Goal: Task Accomplishment & Management: Manage account settings

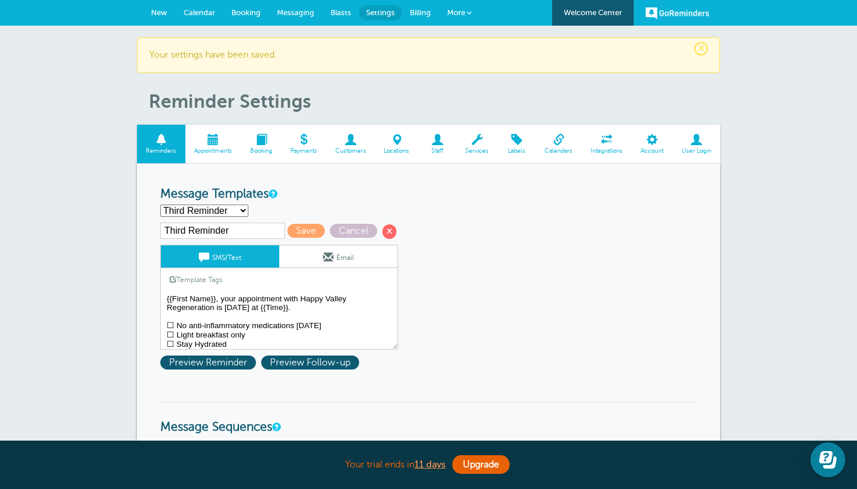
select select "159491"
type input "Second Reminder"
type textarea "Hi {{First Name}}, your appointment with Happy Valley Regeneration is at {{Time…"
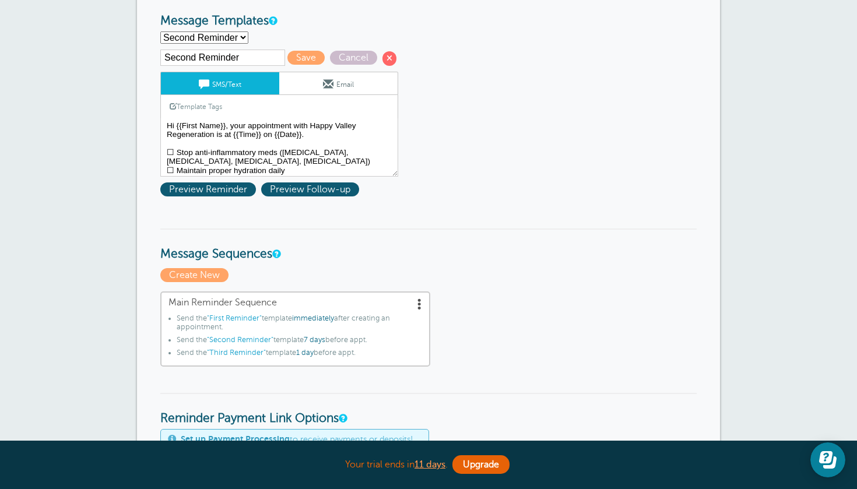
scroll to position [190, 0]
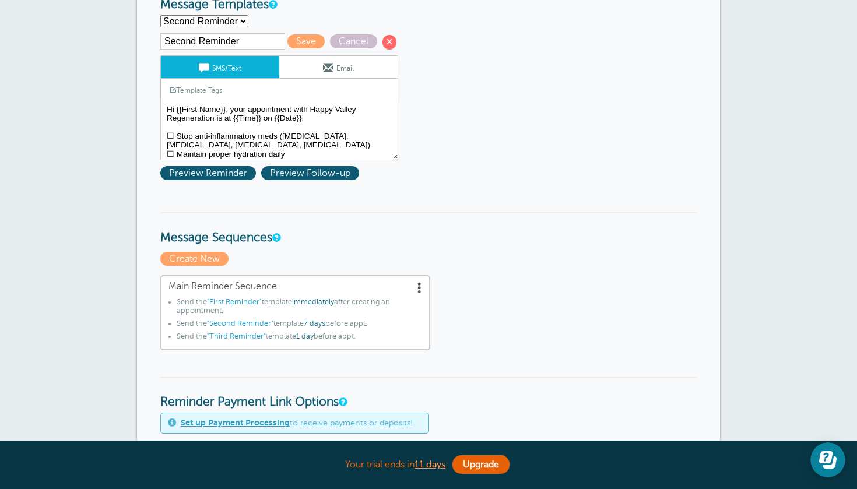
click at [418, 285] on span at bounding box center [420, 288] width 12 height 12
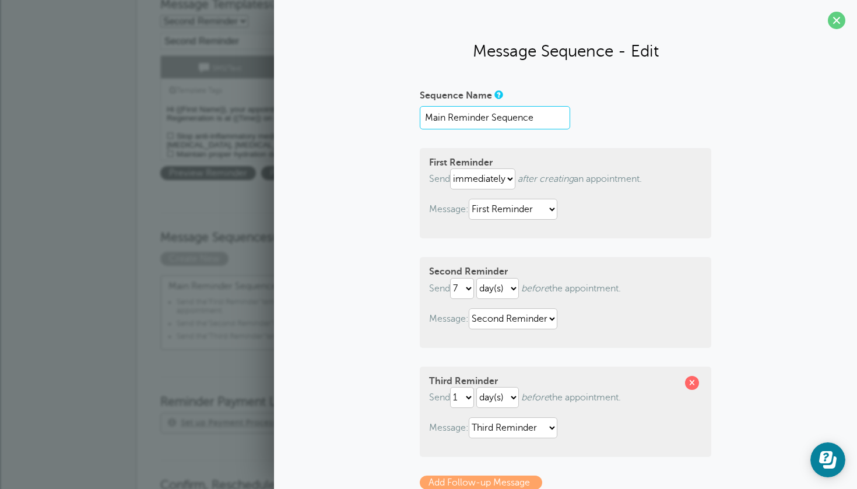
drag, startPoint x: 542, startPoint y: 117, endPoint x: 383, endPoint y: 124, distance: 158.8
click at [383, 124] on div "Sequence Name Main Reminder Sequence First Reminder Send immediately 1 2 3 4 5 …" at bounding box center [566, 341] width 560 height 510
drag, startPoint x: 555, startPoint y: 118, endPoint x: 417, endPoint y: 110, distance: 137.8
click at [417, 110] on div "Sequence Name Main Reminder SequenceMain First Reminder Send immediately 1 2 3 …" at bounding box center [566, 341] width 560 height 510
paste input "Treatment Reminder Sequence"
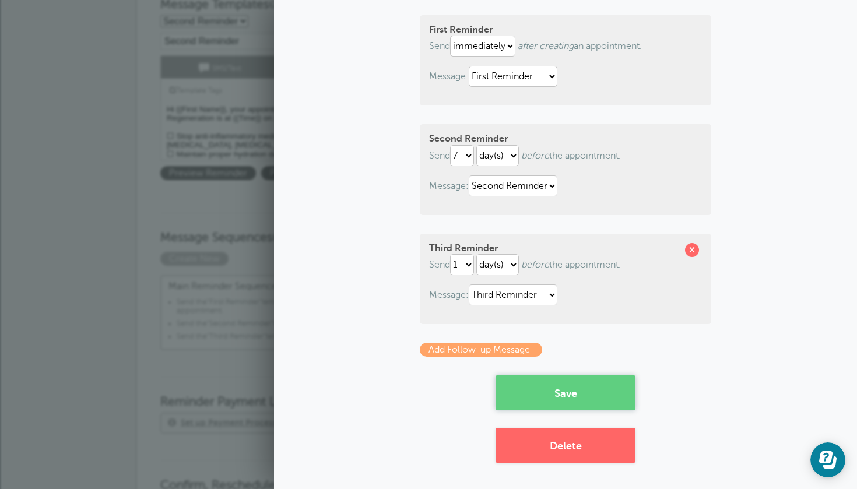
scroll to position [132, 0]
type input "Treatment Reminder Sequence"
click at [583, 391] on button "Save" at bounding box center [566, 393] width 140 height 35
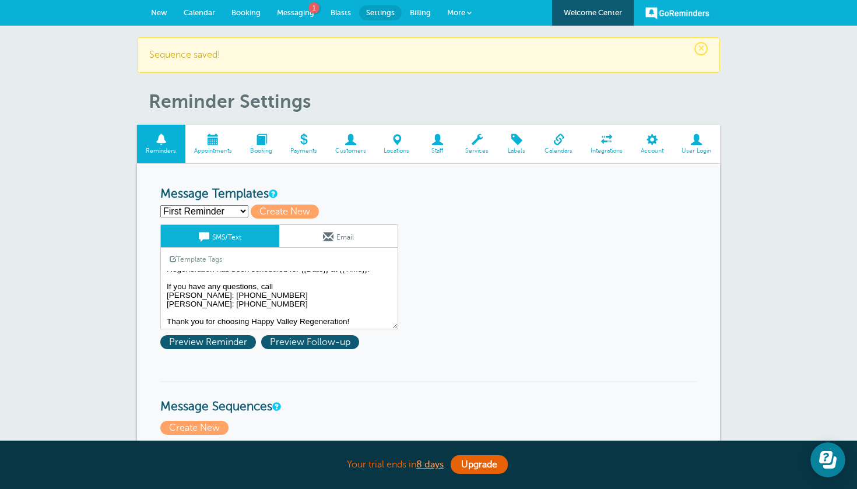
scroll to position [18, 0]
click at [166, 292] on textarea "Hi {{First Name}}, your appointment with Happy Valley Regeneration has been sch…" at bounding box center [279, 300] width 238 height 58
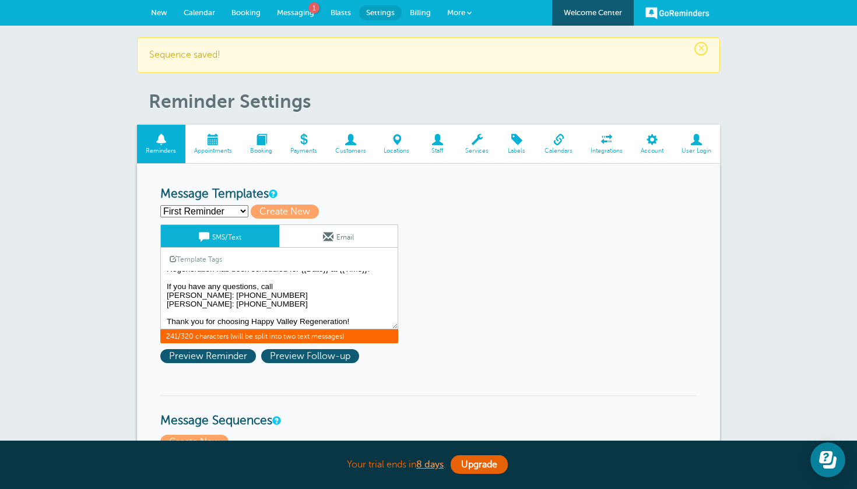
click at [188, 295] on textarea "Hi {{First Name}}, your appointment with Happy Valley Regeneration has been sch…" at bounding box center [279, 300] width 238 height 58
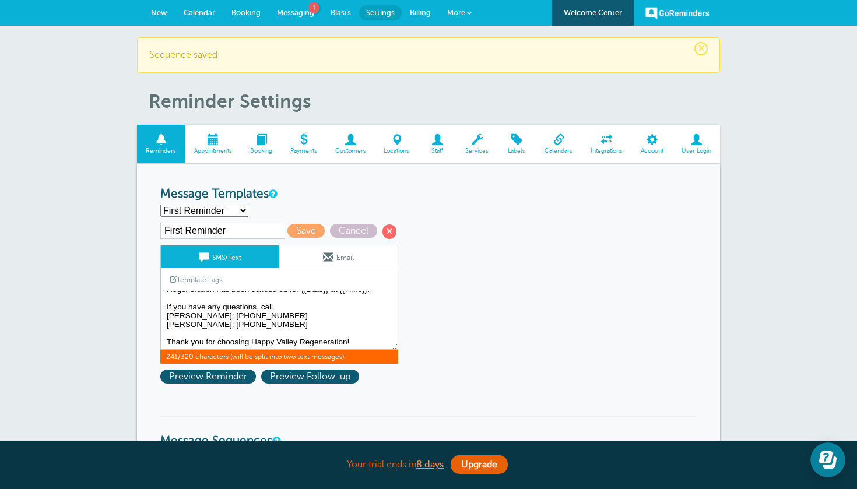
drag, startPoint x: 251, startPoint y: 322, endPoint x: 162, endPoint y: 303, distance: 91.3
click at [162, 303] on textarea "Hi {{First Name}}, your appointment with Happy Valley Regeneration has been sch…" at bounding box center [279, 321] width 238 height 58
paste textarea "For Medical Questions: Sandy: (949) 243-6577 For Scheduling Inquiries:"
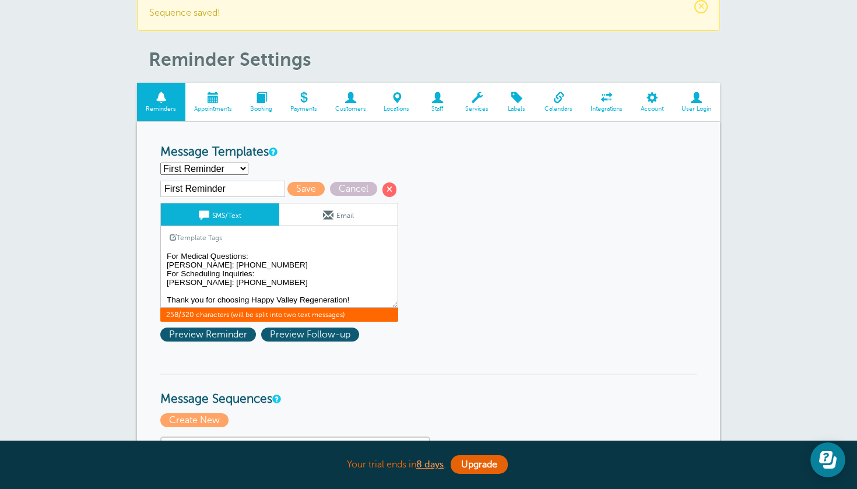
scroll to position [27, 0]
click at [166, 262] on textarea "Hi {{First Name}}, your appointment with Happy Valley Regeneration has been sch…" at bounding box center [279, 279] width 238 height 58
click at [166, 280] on textarea "Hi {{First Name}}, your appointment with Happy Valley Regeneration has been sch…" at bounding box center [279, 279] width 238 height 58
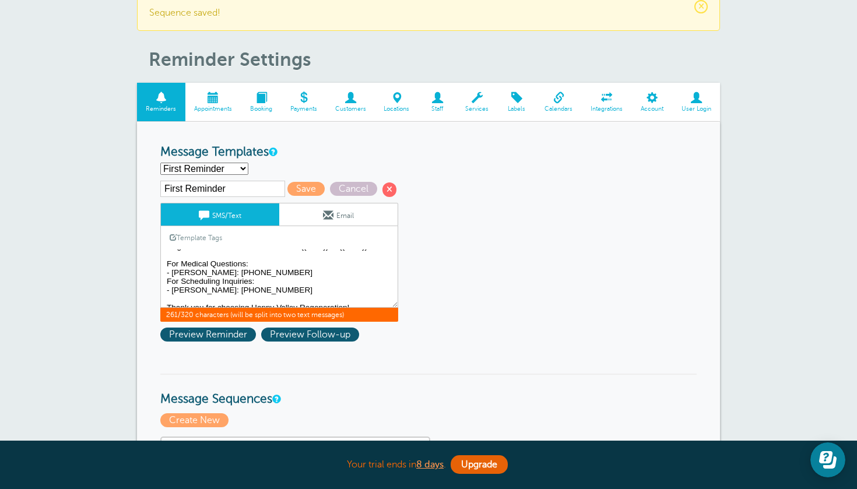
scroll to position [21, 0]
click at [257, 256] on textarea "Hi {{First Name}}, your appointment with Happy Valley Regeneration has been sch…" at bounding box center [279, 279] width 238 height 58
click at [259, 269] on textarea "Hi {{First Name}}, your appointment with Happy Valley Regeneration has been sch…" at bounding box center [279, 279] width 238 height 58
click at [259, 260] on textarea "Hi {{First Name}}, your appointment with Happy Valley Regeneration has been sch…" at bounding box center [279, 279] width 238 height 58
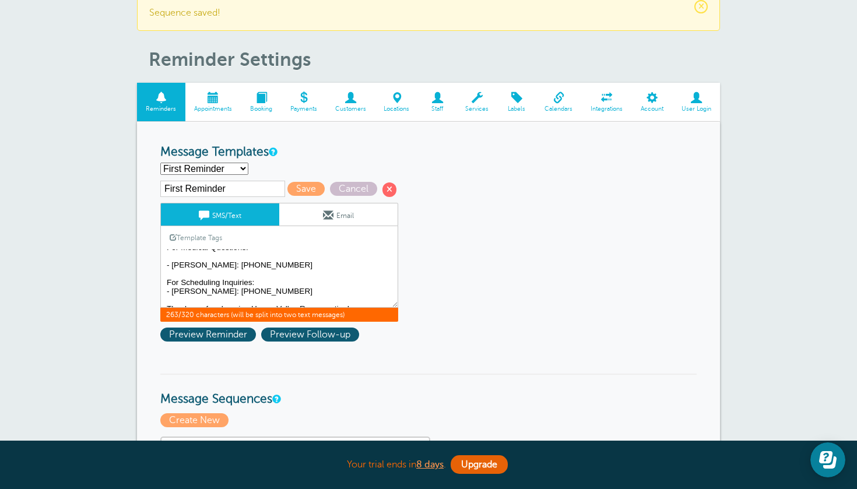
click at [255, 281] on textarea "Hi {{First Name}}, your appointment with Happy Valley Regeneration has been sch…" at bounding box center [279, 279] width 238 height 58
click at [164, 279] on textarea "Hi {{First Name}}, your appointment with Happy Valley Regeneration has been sch…" at bounding box center [279, 279] width 238 height 58
click at [377, 261] on textarea "Hi {{First Name}}, your appointment with Happy Valley Regeneration has been sch…" at bounding box center [279, 279] width 238 height 58
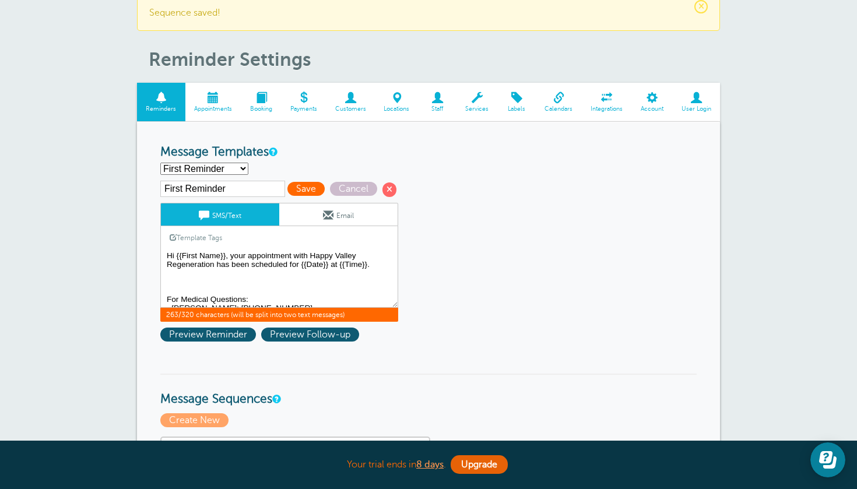
type textarea "Hi {{First Name}}, your appointment with Happy Valley Regeneration has been sch…"
click at [297, 189] on span "Save" at bounding box center [305, 189] width 37 height 14
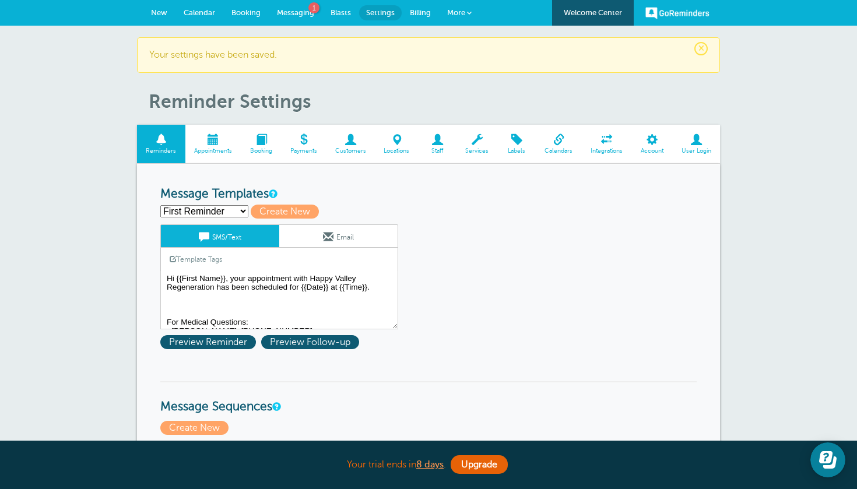
select select "159492"
type input "Third Reminder"
type textarea "{{First Name}}, your appointment with Happy Valley Regeneration is tomorrow at …"
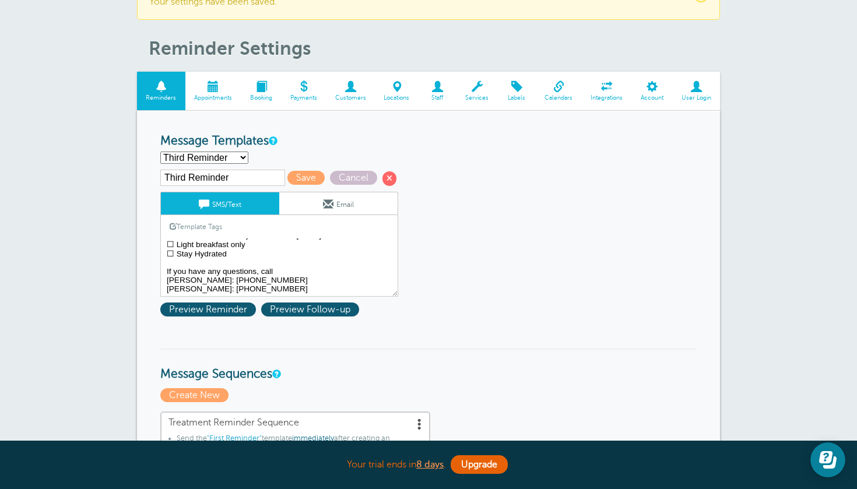
scroll to position [37, 0]
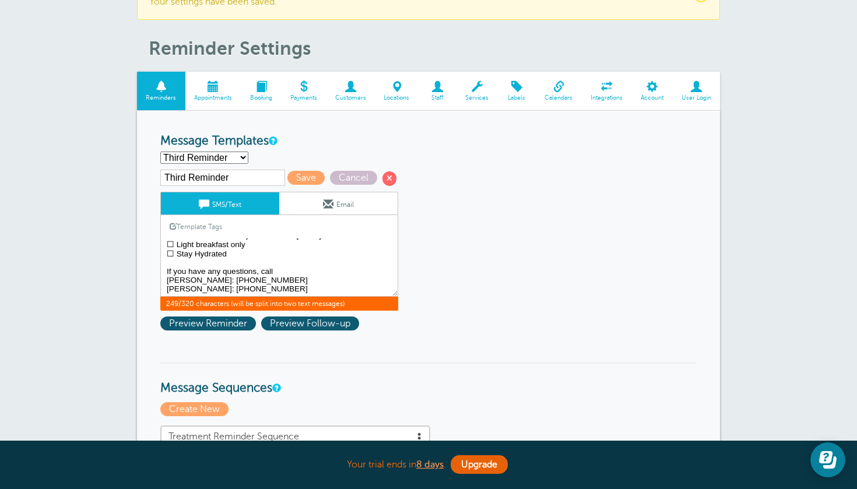
drag, startPoint x: 167, startPoint y: 268, endPoint x: 280, endPoint y: 272, distance: 113.8
click at [280, 272] on textarea "Hi {{First Name}}, your appointment with Happy Valley Regeneration has been sch…" at bounding box center [279, 267] width 238 height 58
select select "159491"
type input "Second Reminder"
type textarea "Hi {{First Name}}, your appointment with Happy Valley Regeneration is at {{Time…"
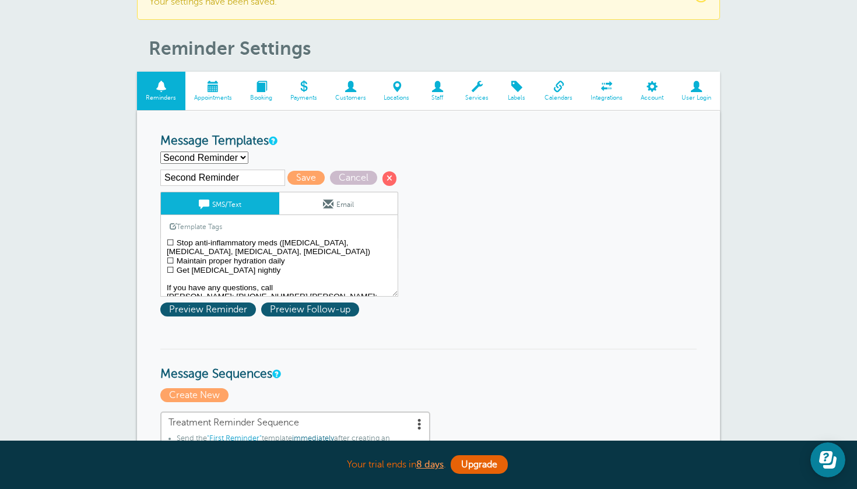
scroll to position [29, 0]
select select "159489"
type input "First Reminder"
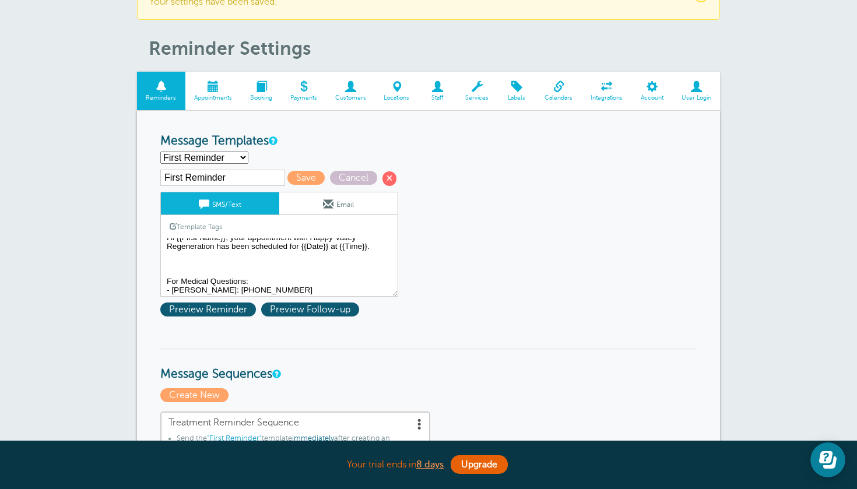
scroll to position [0, 0]
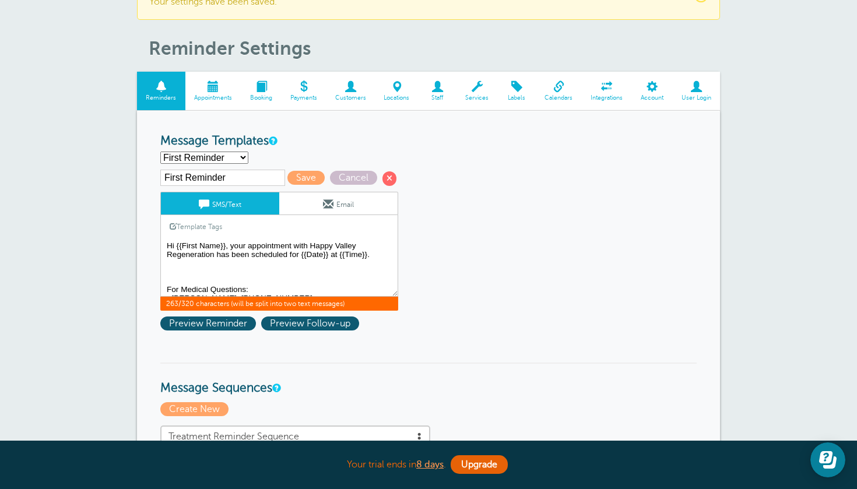
click at [240, 269] on textarea "Hi {{First Name}}, your appointment with Happy Valley Regeneration has been sch…" at bounding box center [279, 267] width 238 height 58
paste textarea "If you have any questions, call"
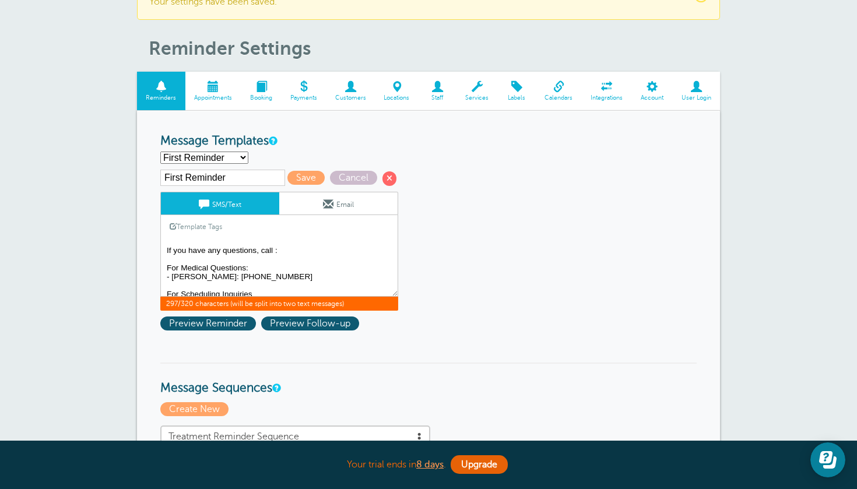
scroll to position [21, 0]
type textarea "Hi {{First Name}}, your appointment with Happy Valley Regeneration has been sch…"
click at [287, 180] on span "Save" at bounding box center [305, 178] width 37 height 14
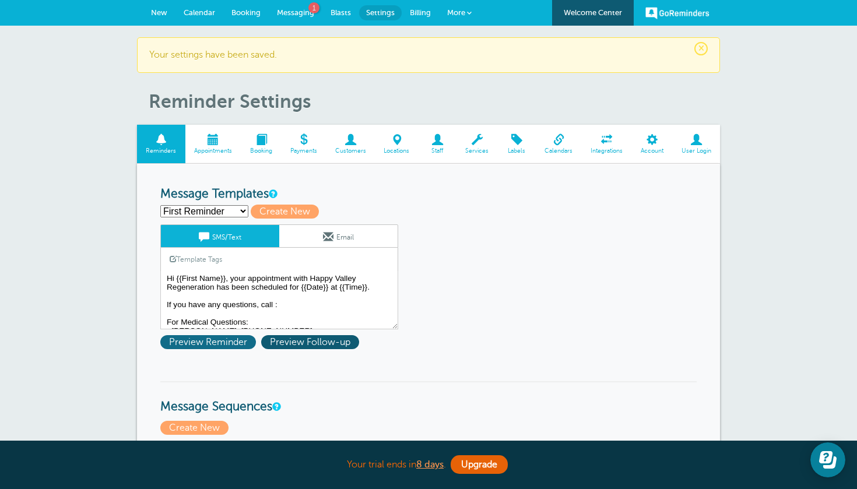
click at [231, 338] on span "Preview Reminder" at bounding box center [208, 342] width 96 height 14
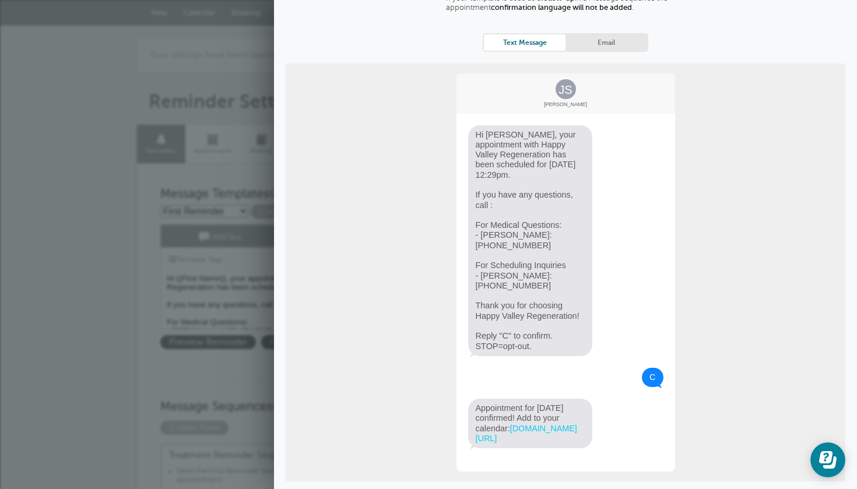
scroll to position [104, 0]
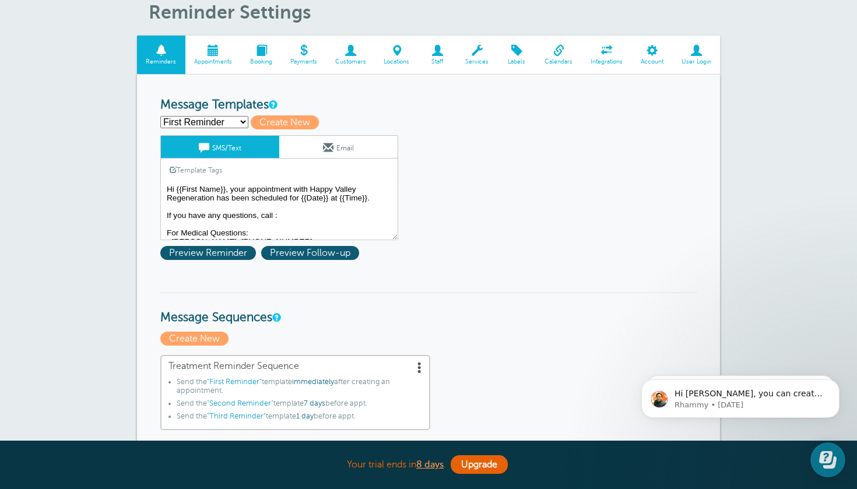
scroll to position [84, 0]
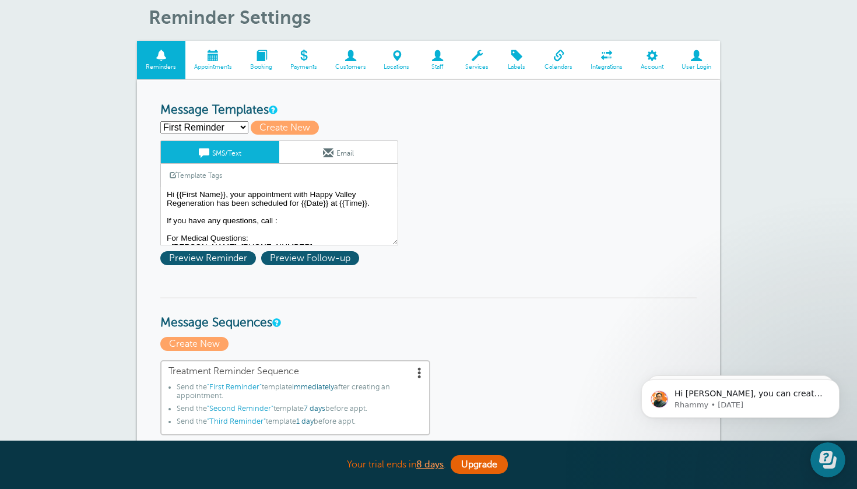
select select "159491"
type input "Second Reminder"
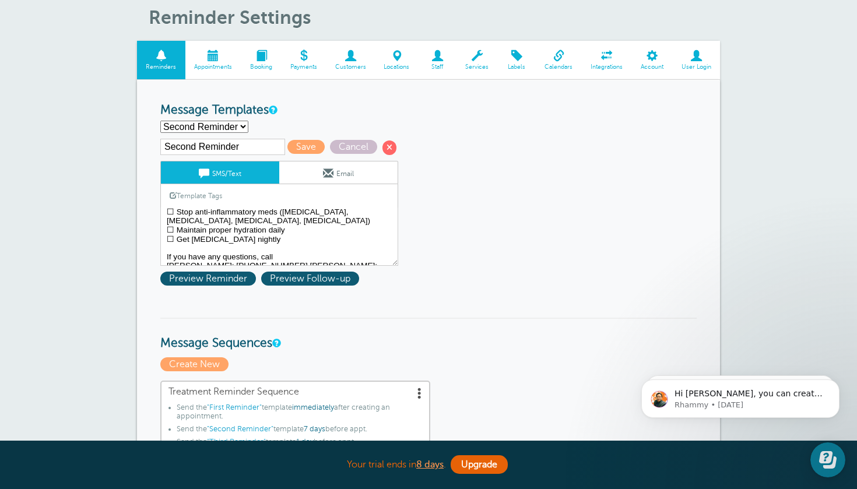
scroll to position [29, 0]
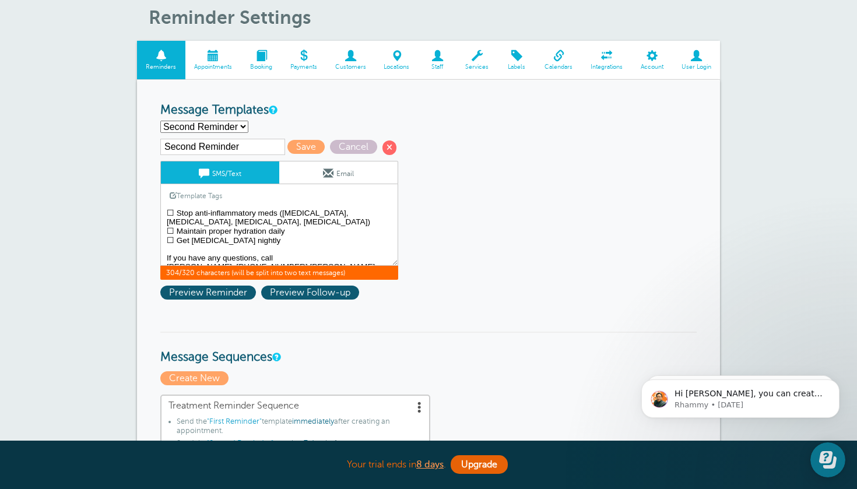
drag, startPoint x: 274, startPoint y: 230, endPoint x: 167, endPoint y: 208, distance: 109.0
click at [167, 208] on textarea "Hi {{First Name}}, your appointment with Happy Valley Regeneration has been sch…" at bounding box center [279, 237] width 238 height 58
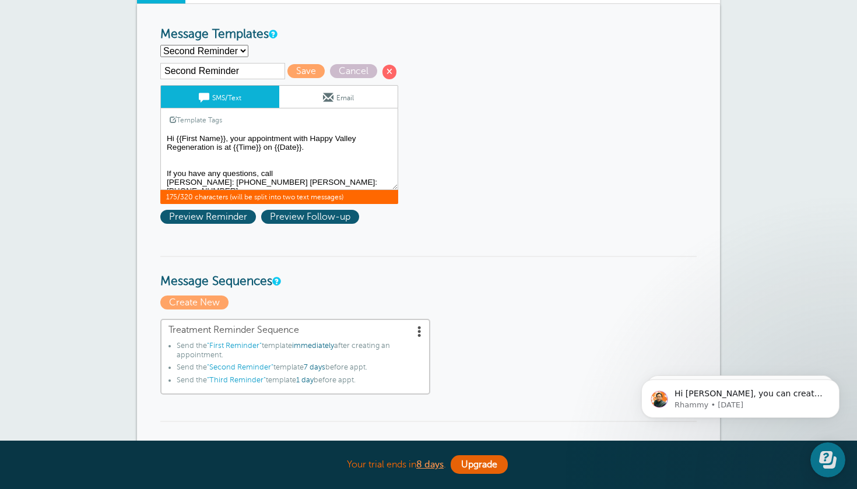
scroll to position [162, 0]
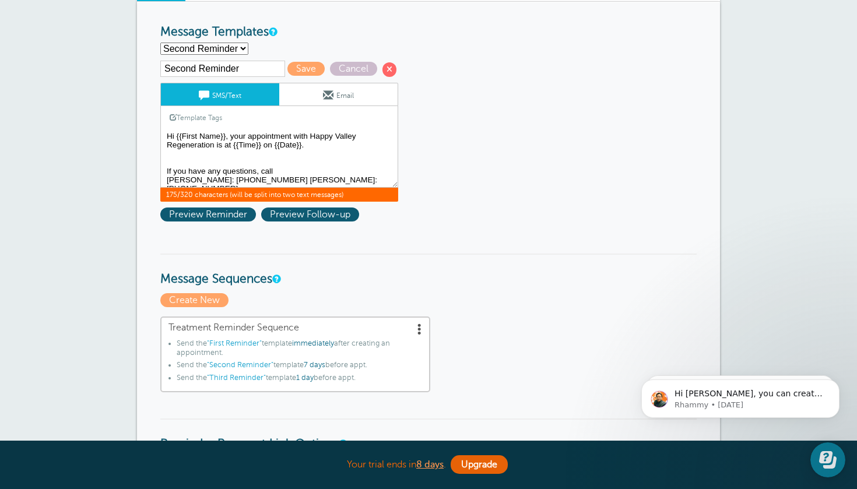
drag, startPoint x: 343, startPoint y: 180, endPoint x: 161, endPoint y: 163, distance: 183.2
click at [161, 163] on textarea "Hi {{First Name}}, your appointment with Happy Valley Regeneration has been sch…" at bounding box center [279, 158] width 238 height 58
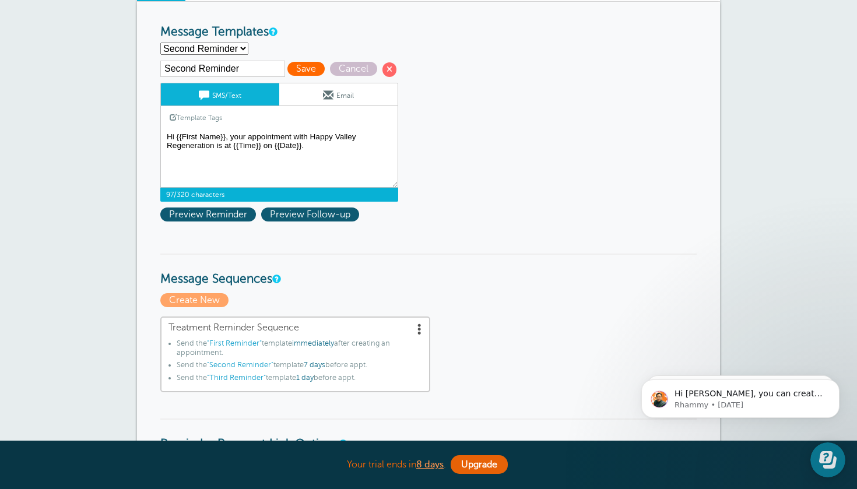
type textarea "Hi {{First Name}}, your appointment with Happy Valley Regeneration is at {{Time…"
click at [287, 64] on span "Save" at bounding box center [305, 69] width 37 height 14
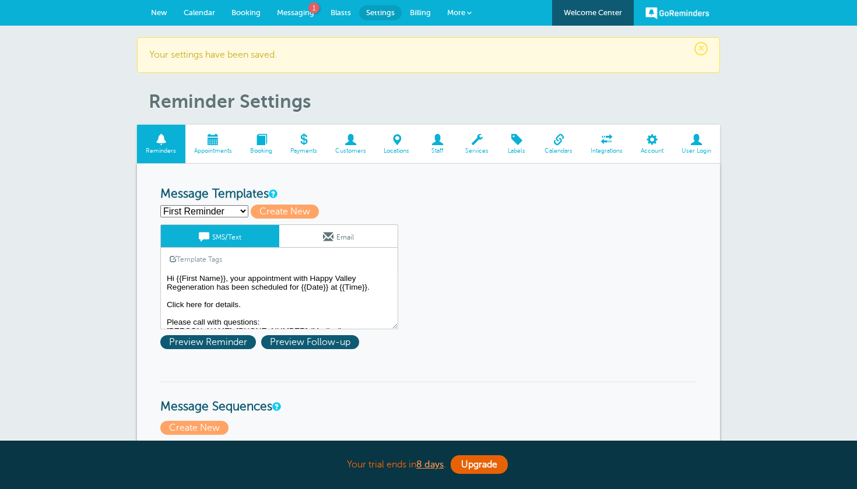
click at [231, 45] on div "× Your settings have been saved." at bounding box center [428, 55] width 583 height 36
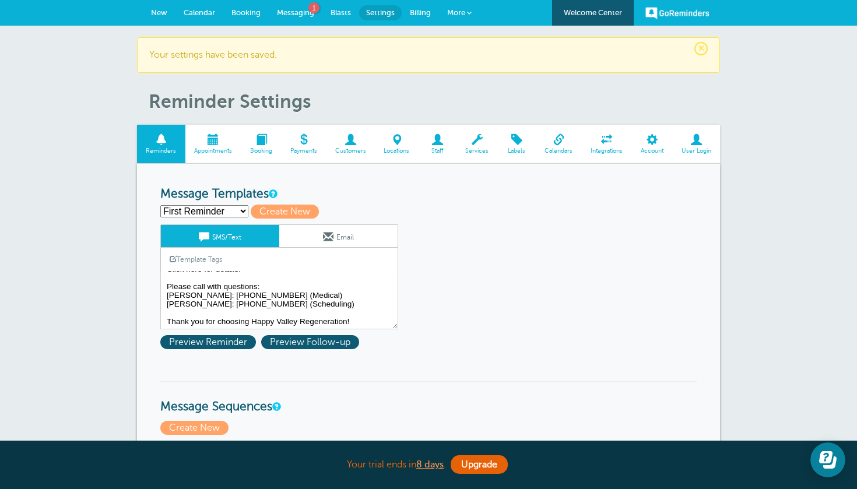
scroll to position [36, 0]
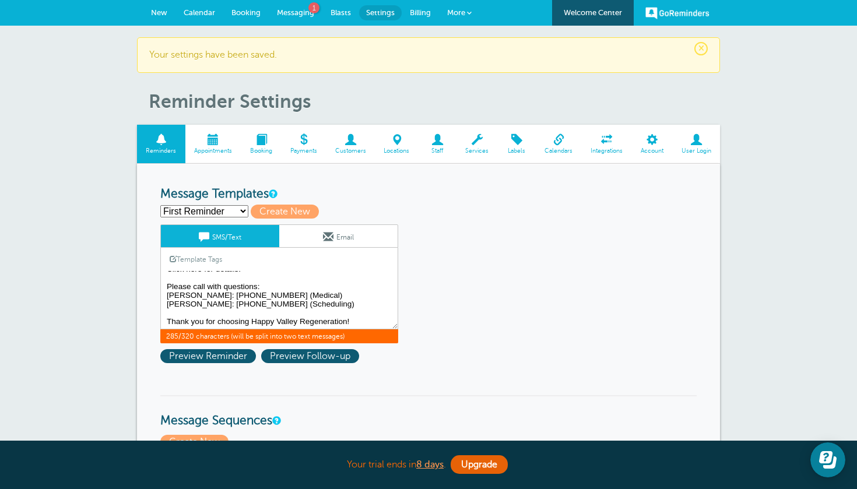
drag, startPoint x: 301, startPoint y: 305, endPoint x: 186, endPoint y: 275, distance: 119.4
click at [186, 275] on textarea "Hi {{First Name}}, your appointment with Happy Valley Regeneration has been sch…" at bounding box center [279, 300] width 238 height 58
click at [296, 12] on span "Messaging" at bounding box center [295, 12] width 37 height 9
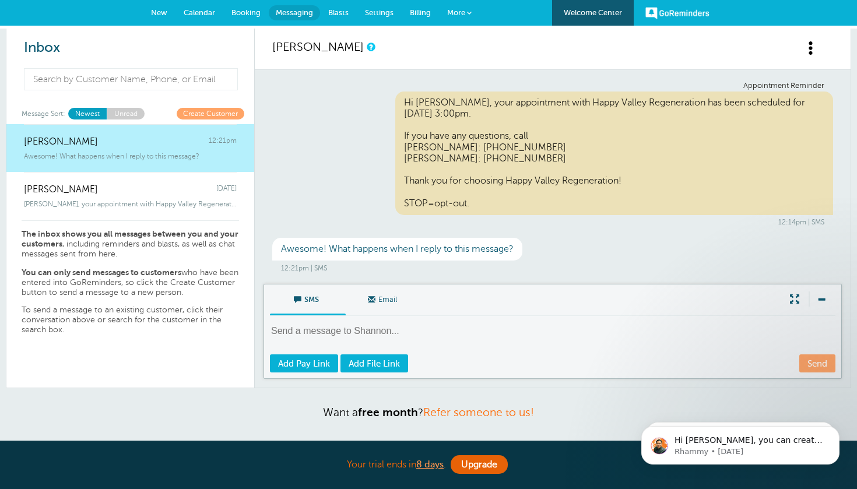
click at [361, 329] on textarea at bounding box center [554, 339] width 568 height 29
click at [391, 10] on span "Settings" at bounding box center [379, 12] width 29 height 9
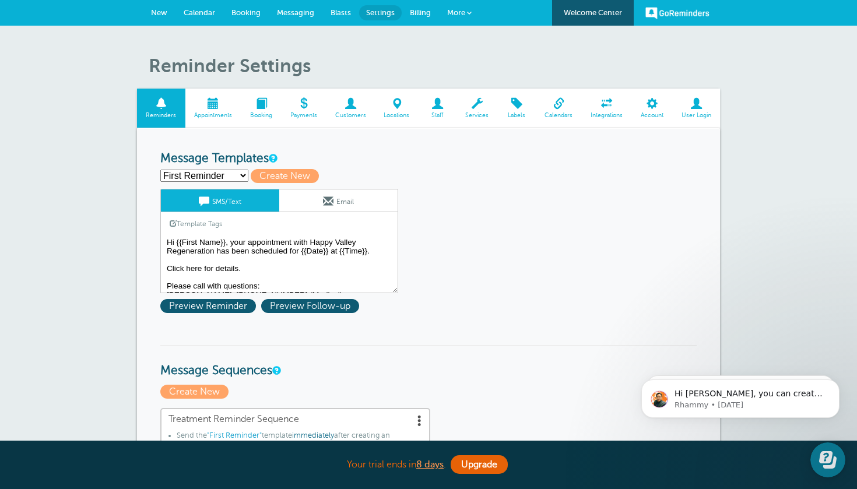
click at [248, 266] on textarea "Hi {{First Name}}, your appointment with Happy Valley Regeneration has been sch…" at bounding box center [279, 264] width 238 height 58
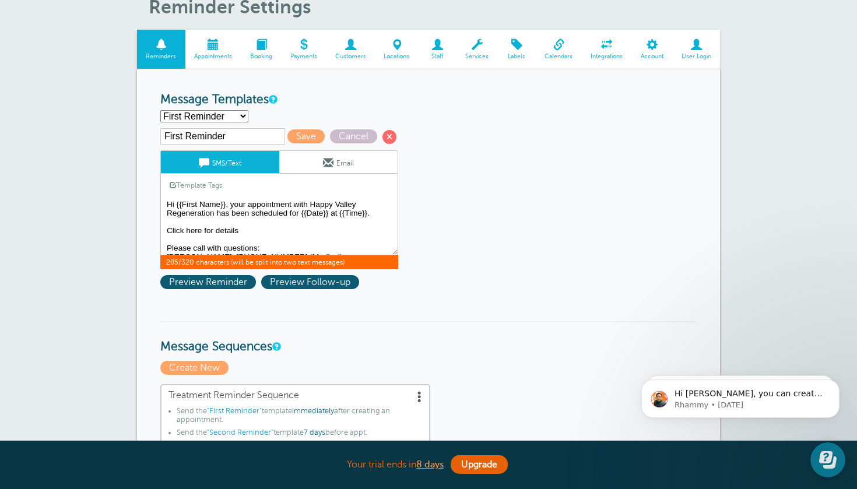
type textarea "Hi {{First Name}}, your appointment with Happy Valley Regeneration has been sch…"
select select "159492"
type input "Third Reminder"
type textarea "{{First Name}}, your appointment with Happy Valley Regeneration is [DATE] at {{…"
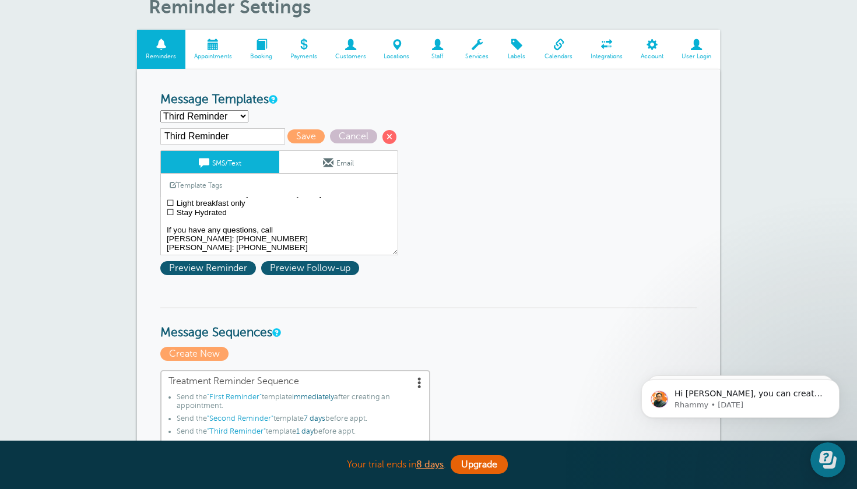
scroll to position [37, 0]
select select "159489"
type input "First Reminder"
type textarea "Hi {{First Name}}, your appointment with Happy Valley Regeneration has been sch…"
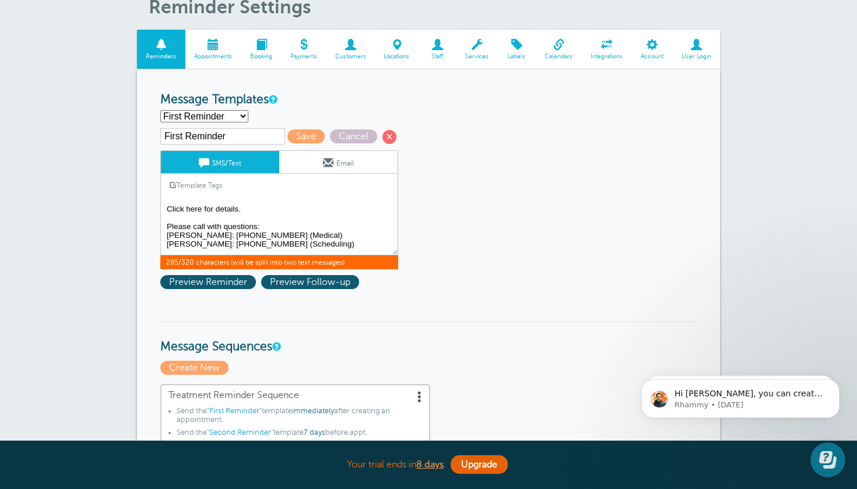
drag, startPoint x: 167, startPoint y: 205, endPoint x: 304, endPoint y: 245, distance: 142.3
click at [304, 245] on textarea "Hi {{First Name}}, your appointment with Happy Valley Regeneration has been sch…" at bounding box center [279, 226] width 238 height 58
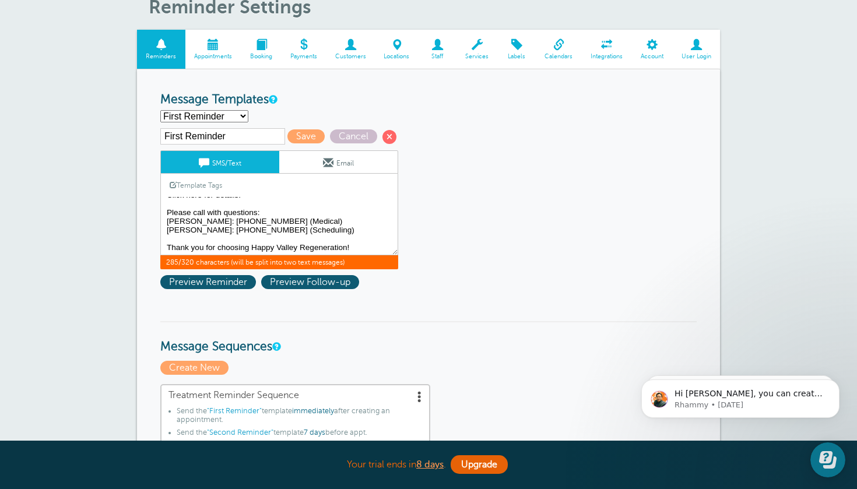
scroll to position [36, 0]
select select "159491"
type input "Second Reminder"
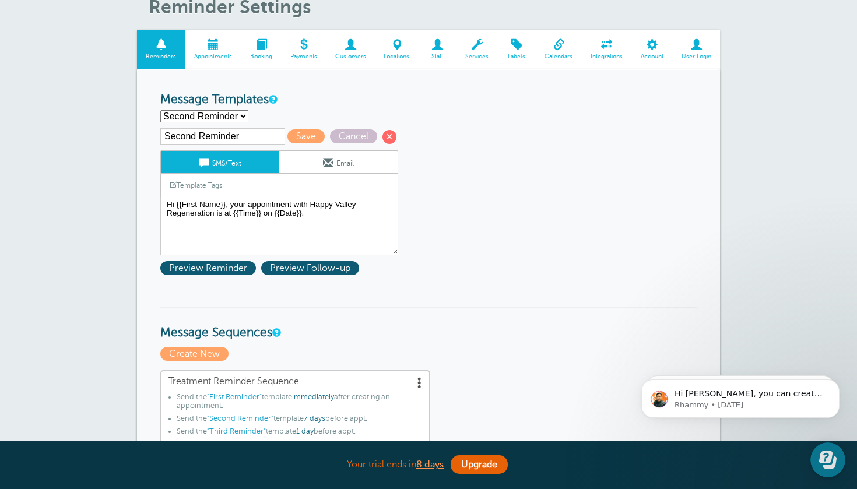
scroll to position [0, 0]
click at [227, 230] on textarea "Hi {{First Name}}, your appointment with Happy Valley Regeneration has been sch…" at bounding box center [279, 226] width 238 height 58
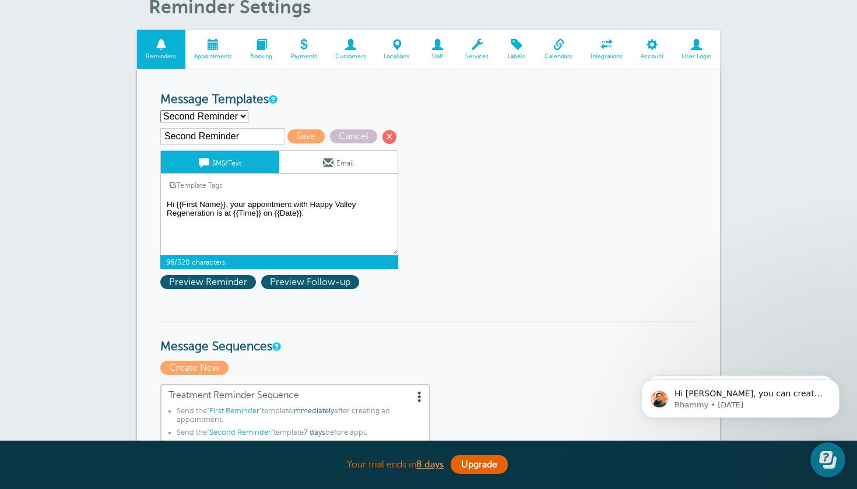
paste textarea "Click here for details. Please call with questions: [PERSON_NAME]: [PHONE_NUMBE…"
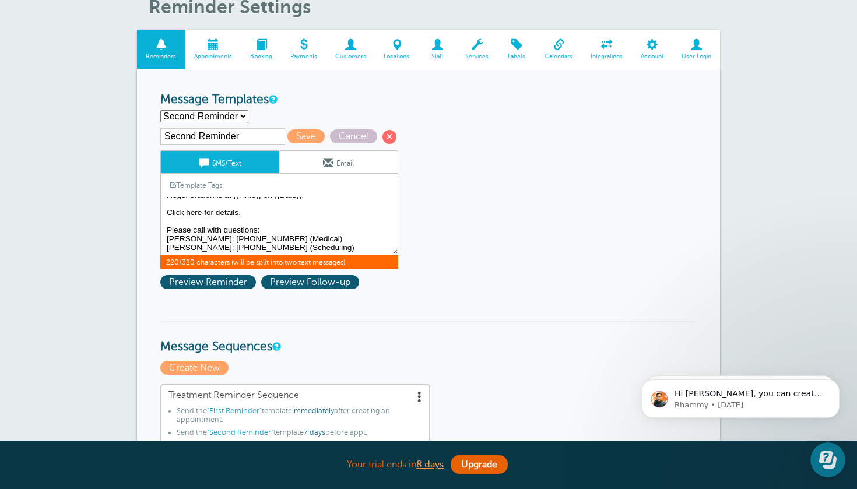
scroll to position [33, 0]
type textarea "Hi {{First Name}}, your appointment with Happy Valley Regeneration is at {{Time…"
click at [289, 135] on span "Save" at bounding box center [305, 136] width 37 height 14
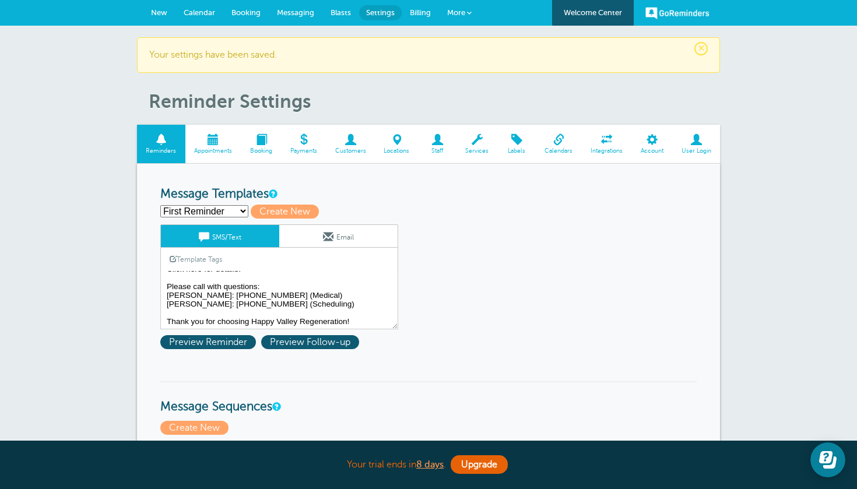
scroll to position [36, 0]
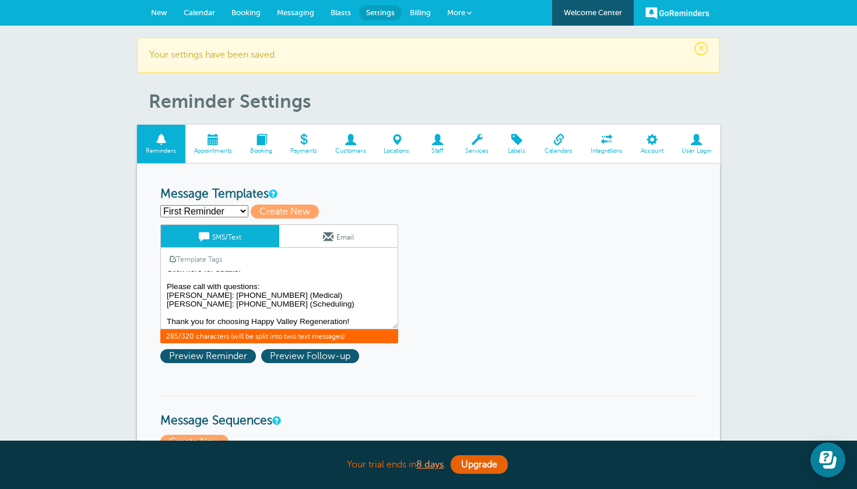
drag, startPoint x: 166, startPoint y: 317, endPoint x: 325, endPoint y: 327, distance: 160.0
click at [325, 327] on textarea "Hi {{First Name}}, your appointment with Happy Valley Regeneration has been sch…" at bounding box center [279, 300] width 238 height 58
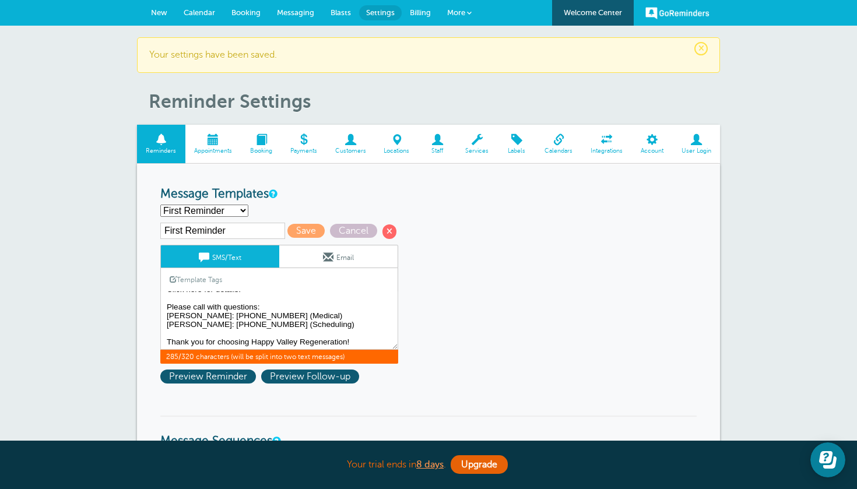
select select "159491"
type input "Second Reminder"
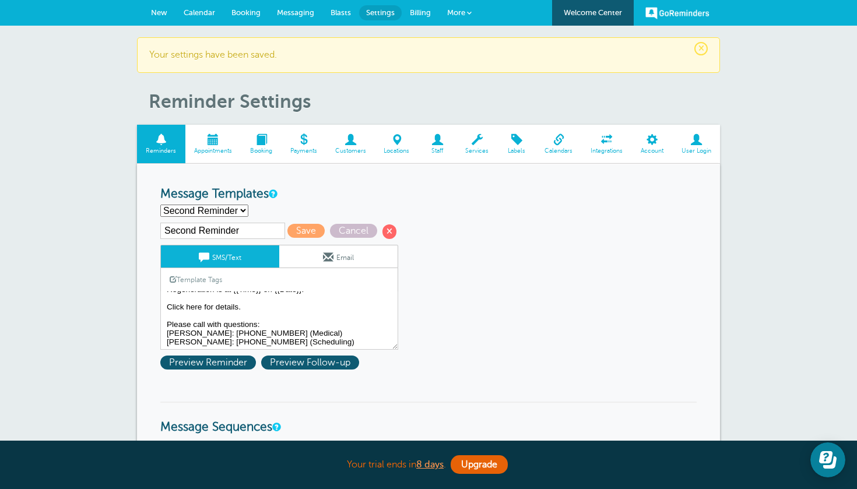
scroll to position [18, 0]
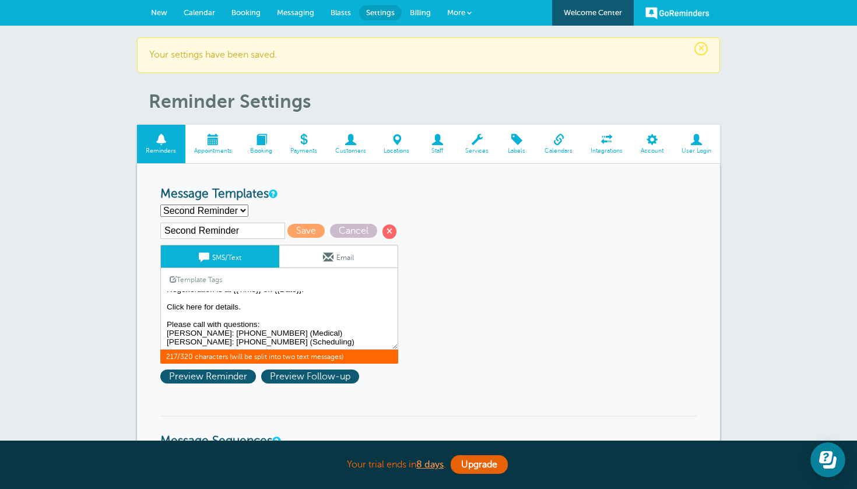
click at [304, 337] on textarea "Hi {{First Name}}, your appointment with Happy Valley Regeneration has been sch…" at bounding box center [279, 321] width 238 height 58
paste textarea "Thank you for choosing Happy Valley Regeneration!"
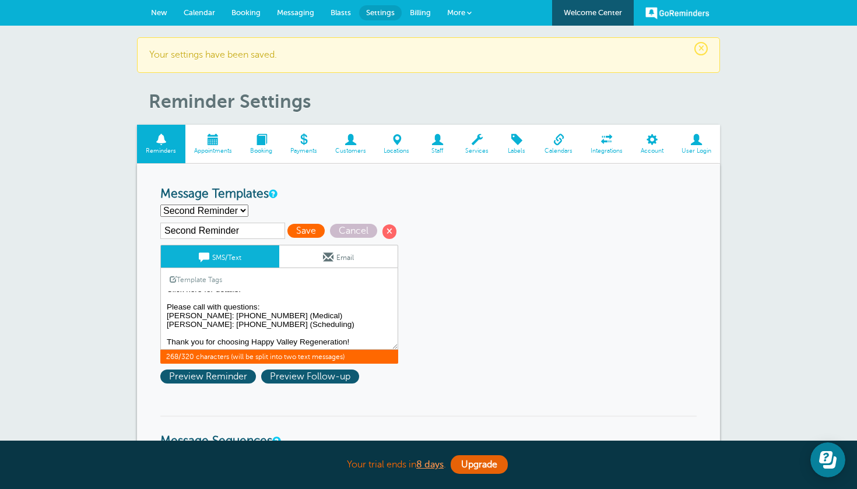
type textarea "Hi {{First Name}}, your appointment with Happy Valley Regeneration is at {{Time…"
click at [296, 229] on span "Save" at bounding box center [305, 231] width 37 height 14
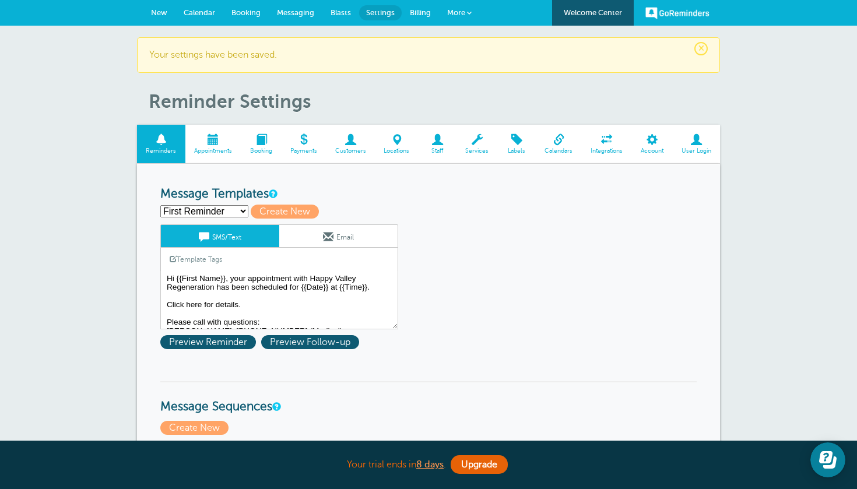
select select "159492"
type input "Third Reminder"
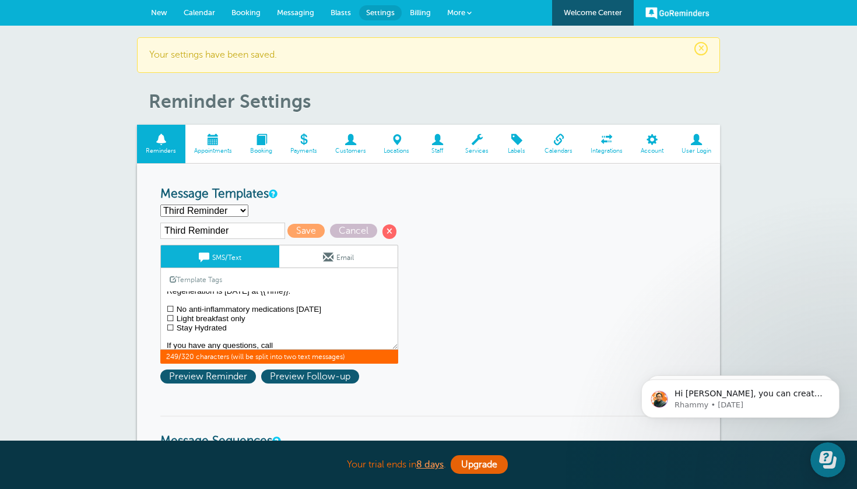
drag, startPoint x: 166, startPoint y: 304, endPoint x: 280, endPoint y: 334, distance: 118.0
click at [280, 334] on textarea "Hi {{First Name}}, your appointment with Happy Valley Regeneration has been sch…" at bounding box center [279, 321] width 238 height 58
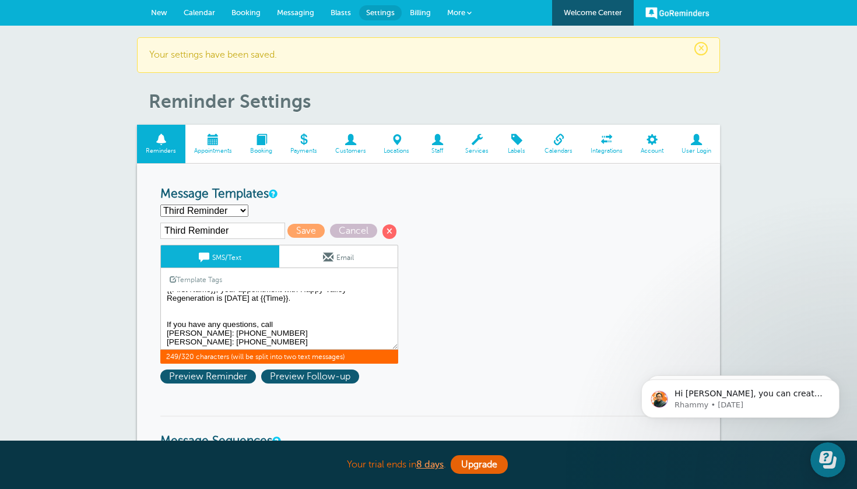
scroll to position [9, 0]
drag, startPoint x: 259, startPoint y: 335, endPoint x: 168, endPoint y: 318, distance: 93.2
click at [168, 318] on textarea "Hi {{First Name}}, your appointment with Happy Valley Regeneration has been sch…" at bounding box center [279, 321] width 238 height 58
click at [256, 342] on textarea "Hi {{First Name}}, your appointment with Happy Valley Regeneration has been sch…" at bounding box center [279, 321] width 238 height 58
drag, startPoint x: 256, startPoint y: 342, endPoint x: 159, endPoint y: 315, distance: 100.3
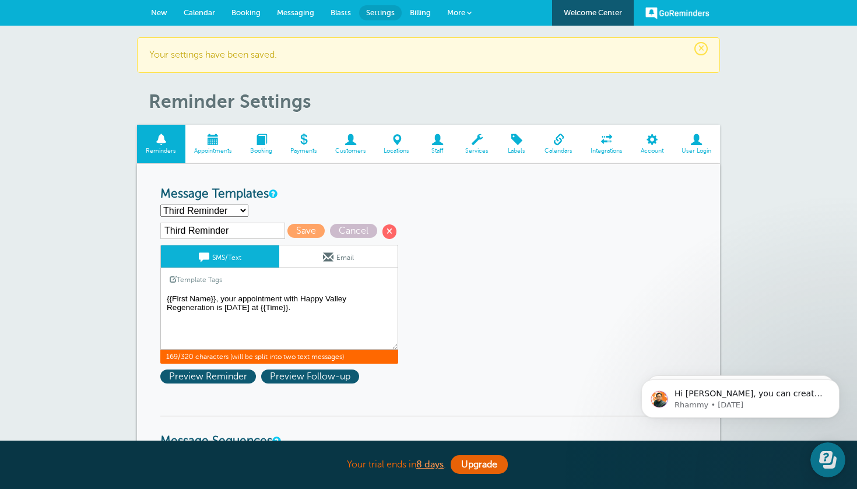
scroll to position [0, 0]
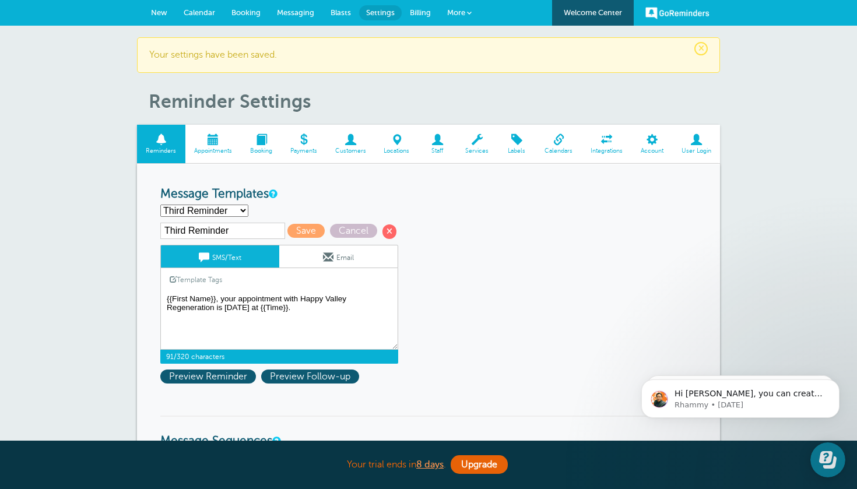
paste textarea "Thank you for choosing Happy Valley Regeneration!"
drag, startPoint x: 311, startPoint y: 325, endPoint x: 120, endPoint y: 324, distance: 191.9
paste textarea "Thank you for choosing Happy Valley Regeneration!"
click at [308, 312] on textarea "Hi {{First Name}}, your appointment with Happy Valley Regeneration has been sch…" at bounding box center [279, 321] width 238 height 58
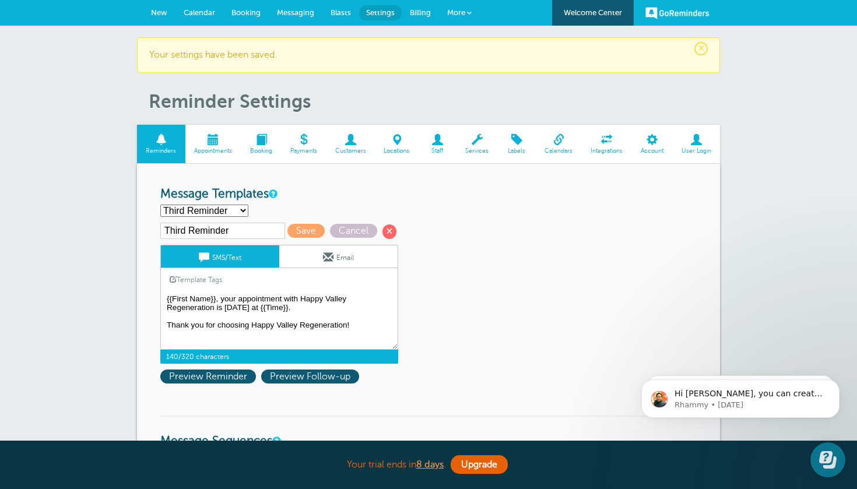
click at [308, 309] on textarea "Hi {{First Name}}, your appointment with Happy Valley Regeneration has been sch…" at bounding box center [279, 321] width 238 height 58
type textarea "{{First Name}}, your appointment with Happy Valley Regeneration is [DATE] at {{…"
click at [296, 229] on span "Save" at bounding box center [305, 231] width 37 height 14
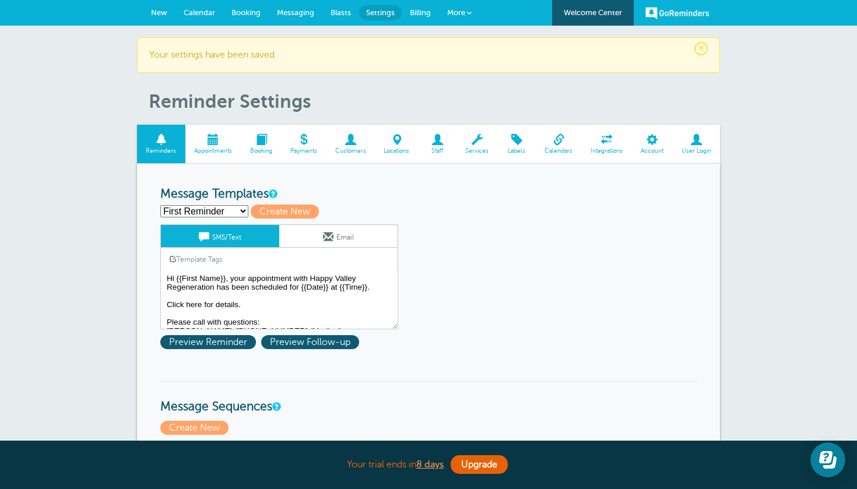
select select "159491"
type input "Second Reminder"
type textarea "Hi {{First Name}}, your appointment with Happy Valley Regeneration is at {{Time…"
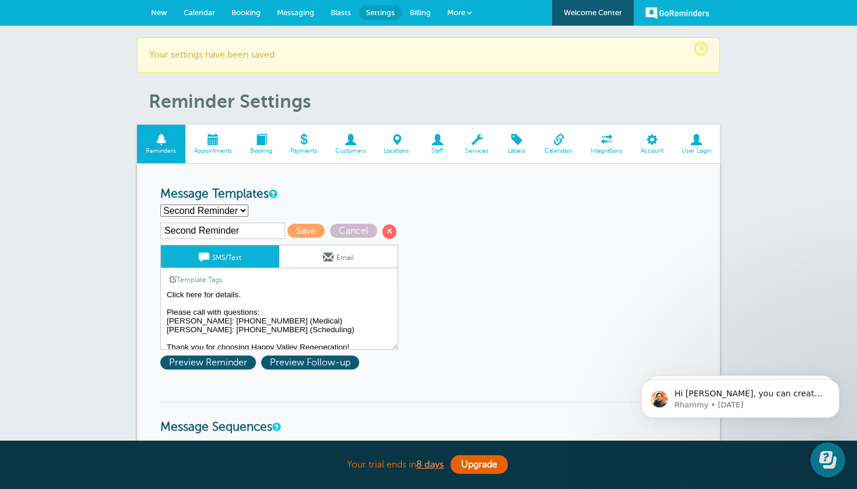
scroll to position [30, 0]
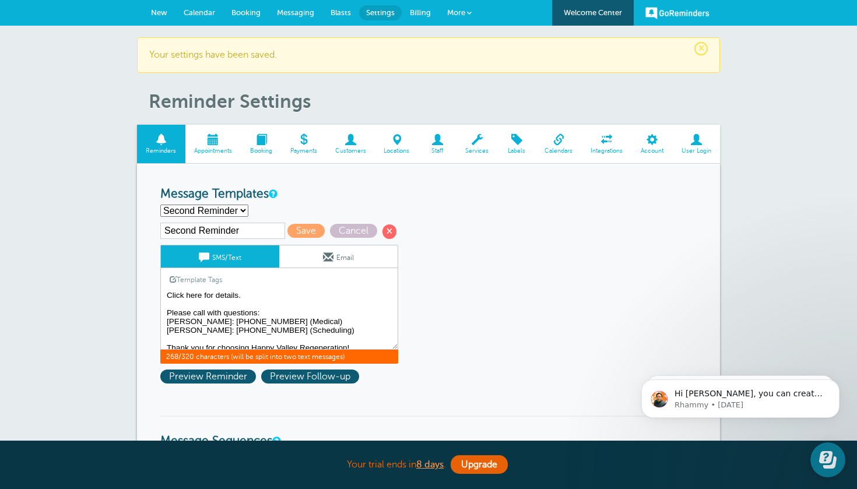
drag, startPoint x: 166, startPoint y: 295, endPoint x: 224, endPoint y: 307, distance: 59.5
click at [224, 307] on textarea "Hi {{First Name}}, your appointment with Happy Valley Regeneration has been sch…" at bounding box center [279, 321] width 238 height 58
click at [168, 294] on textarea "Hi {{First Name}}, your appointment with Happy Valley Regeneration has been sch…" at bounding box center [279, 321] width 238 height 58
drag, startPoint x: 168, startPoint y: 294, endPoint x: 297, endPoint y: 328, distance: 133.1
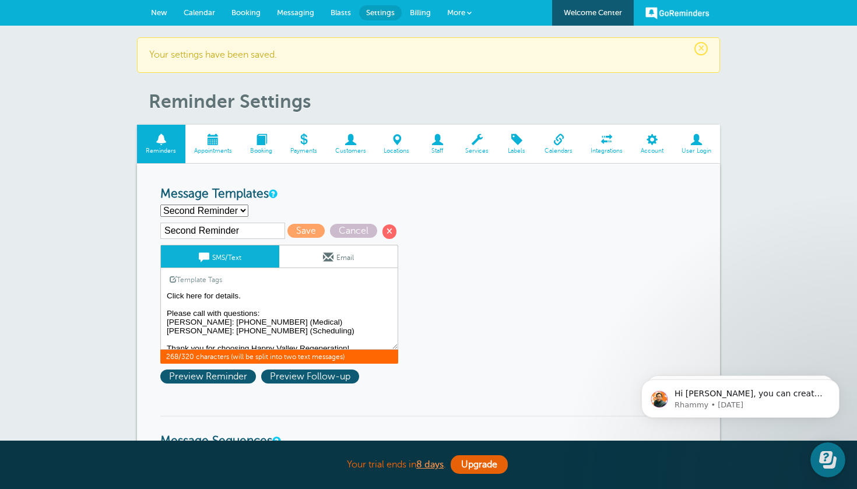
click at [297, 328] on textarea "Hi {{First Name}}, your appointment with Happy Valley Regeneration has been sch…" at bounding box center [279, 321] width 238 height 58
select select "159492"
type input "Third Reminder"
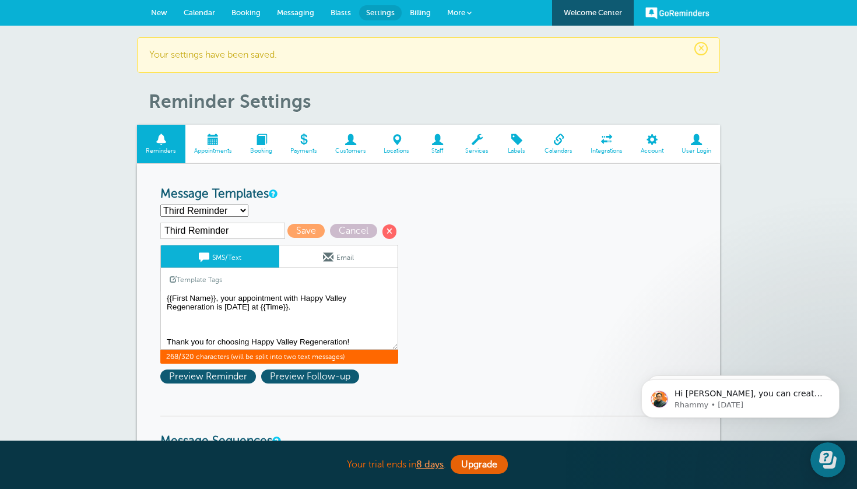
scroll to position [1, 0]
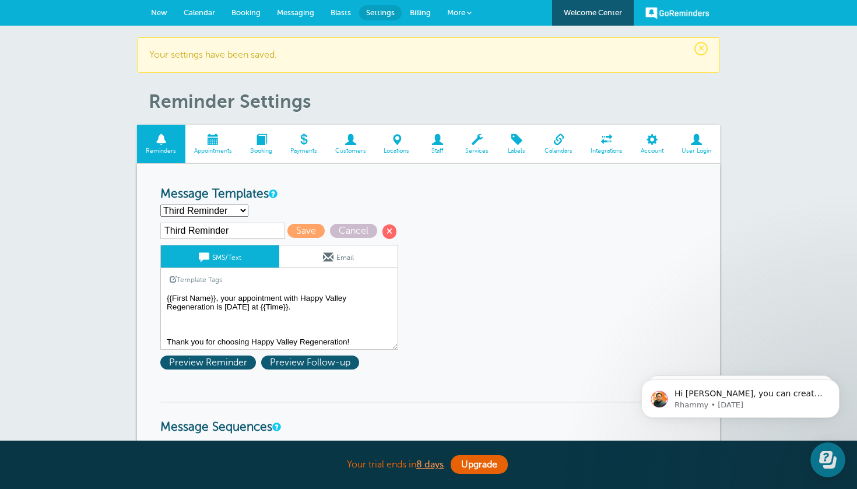
click at [243, 319] on textarea "Hi {{First Name}}, your appointment with Happy Valley Regeneration has been sch…" at bounding box center [279, 321] width 238 height 58
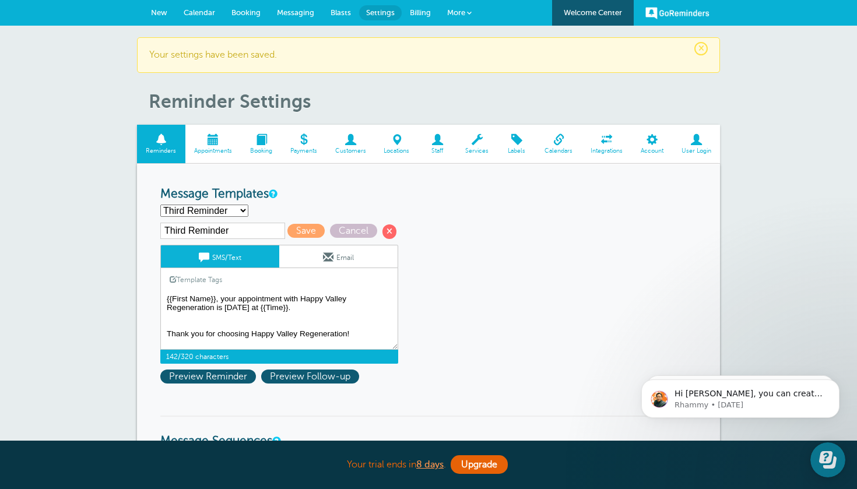
scroll to position [0, 0]
paste textarea "Click here for details. Please call with questions: [PERSON_NAME]: [PHONE_NUMBE…"
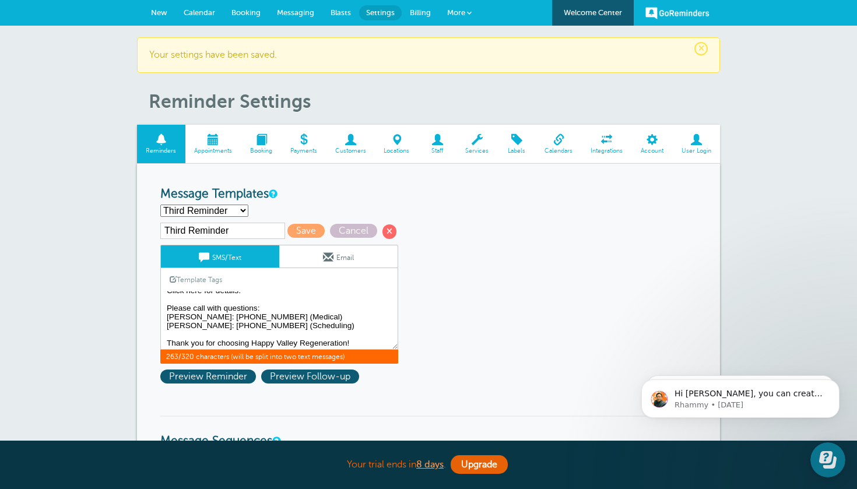
scroll to position [11, 0]
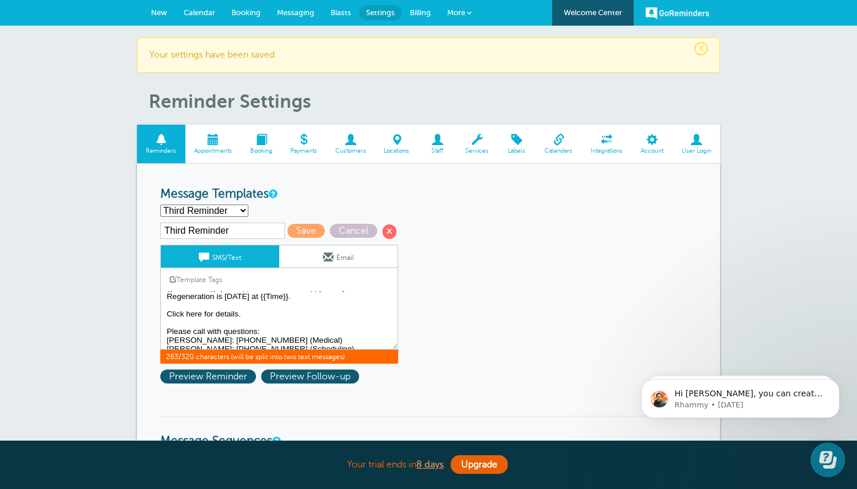
click at [248, 313] on textarea "Hi {{First Name}}, your appointment with Happy Valley Regeneration has been sch…" at bounding box center [279, 321] width 238 height 58
type textarea "{{First Name}}, your appointment with Happy Valley Regeneration is [DATE] at {{…"
